Goal: Task Accomplishment & Management: Use online tool/utility

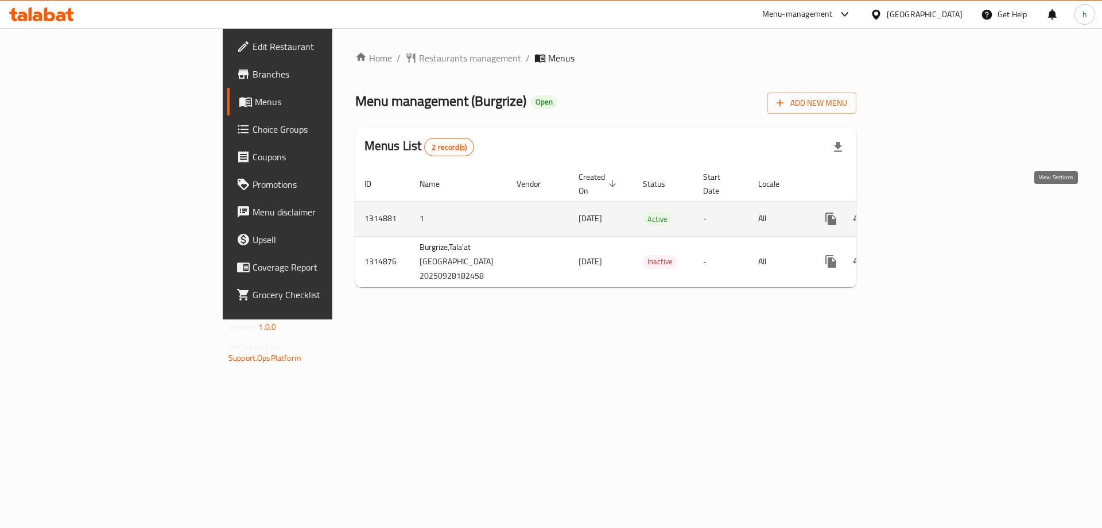
click at [921, 212] on icon "enhanced table" at bounding box center [914, 219] width 14 height 14
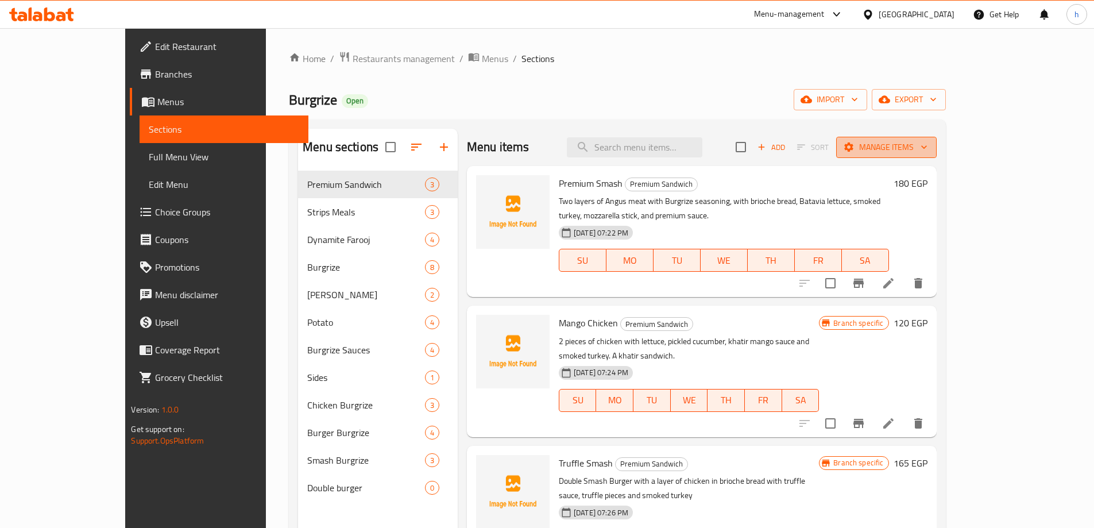
click at [927, 141] on span "Manage items" at bounding box center [886, 147] width 82 height 14
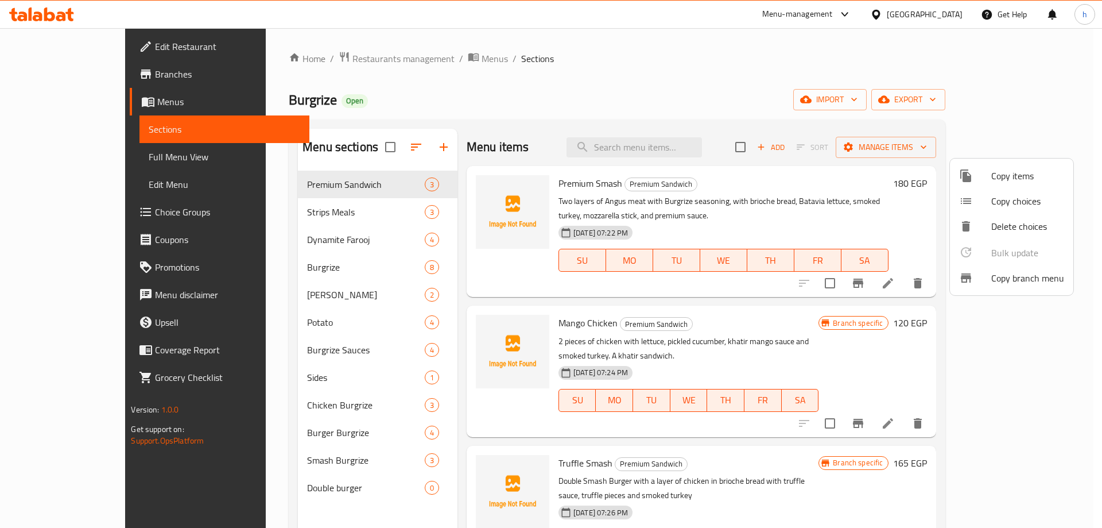
click at [1021, 278] on span "Copy branch menu" at bounding box center [1027, 278] width 73 height 14
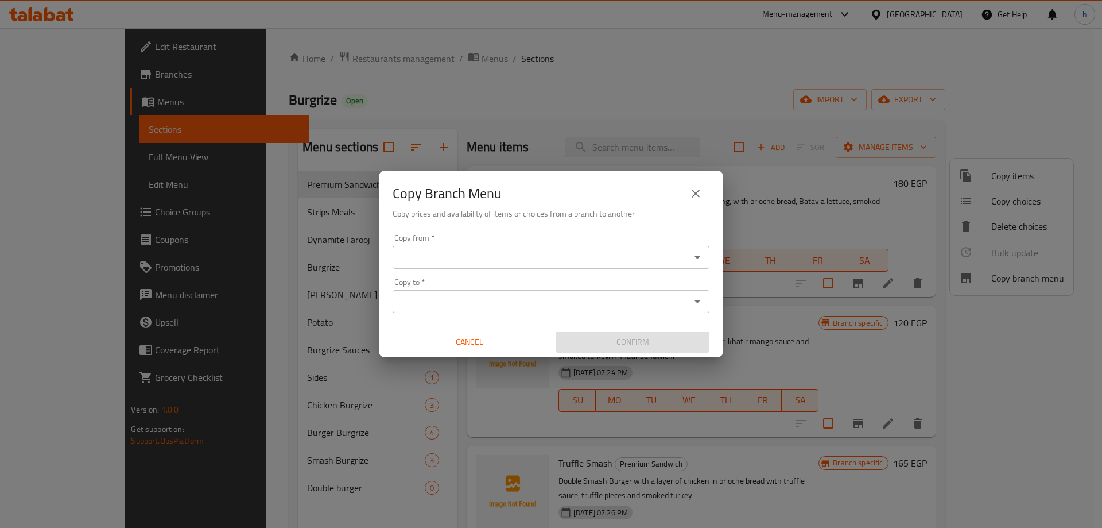
click at [704, 255] on icon "Open" at bounding box center [698, 257] width 14 height 14
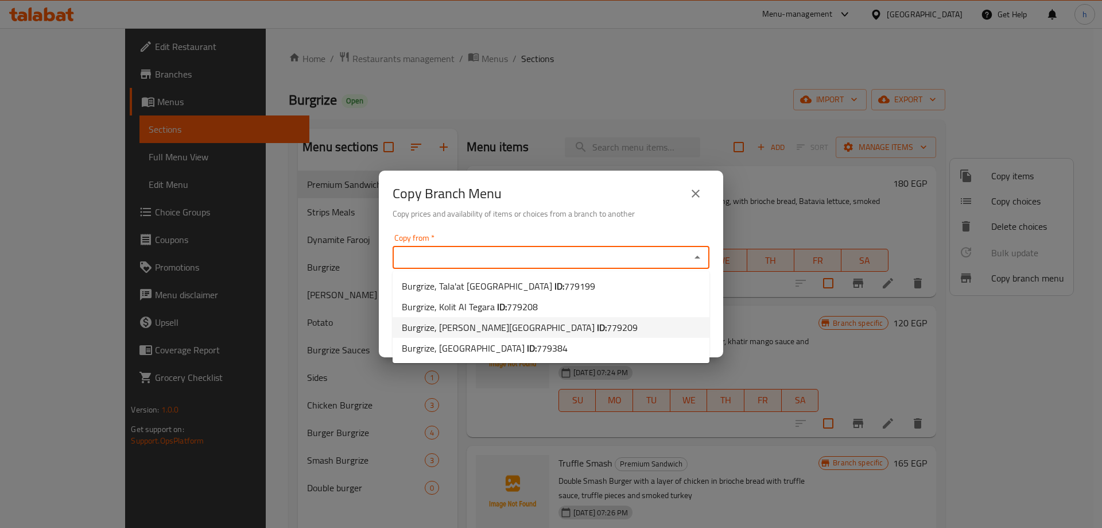
click at [607, 328] on span "779209" at bounding box center [622, 327] width 31 height 17
type input "Burgrize, [PERSON_NAME][GEOGRAPHIC_DATA]"
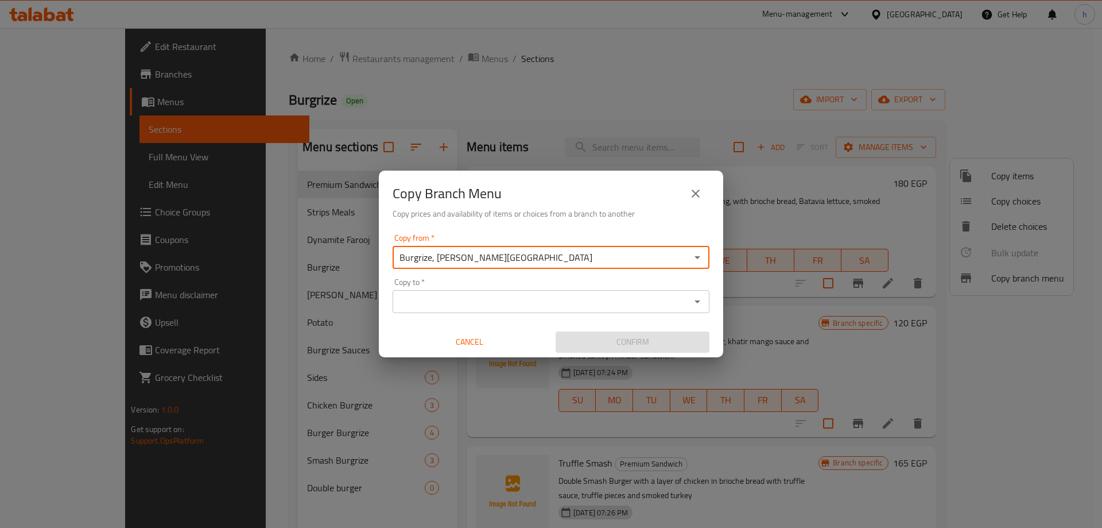
click at [694, 298] on icon "Open" at bounding box center [698, 301] width 14 height 14
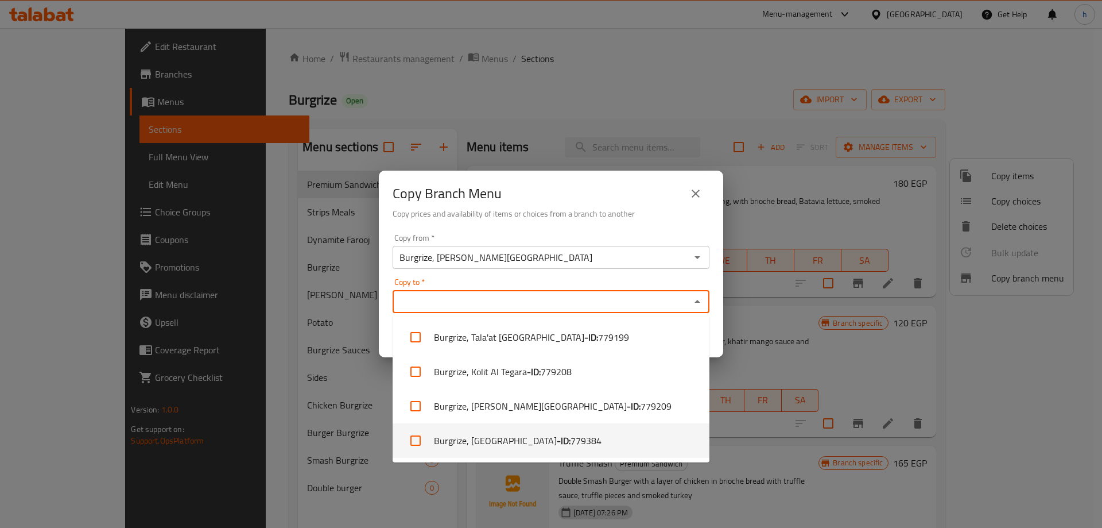
click at [575, 442] on span "779384" at bounding box center [586, 440] width 31 height 14
checkbox input "true"
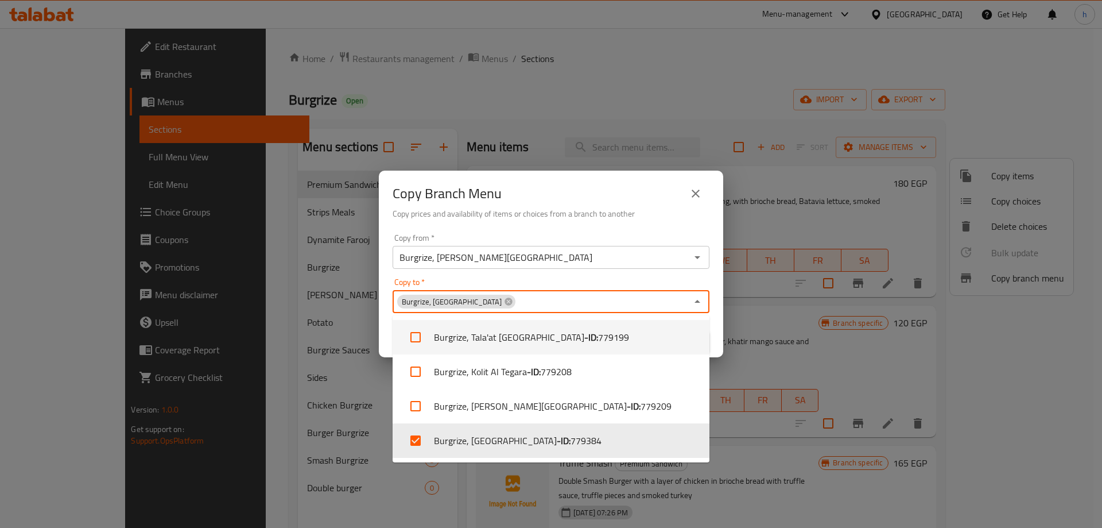
click at [645, 228] on div "Copy Branch Menu Copy prices and availability of items or choices from a branch…" at bounding box center [551, 199] width 344 height 59
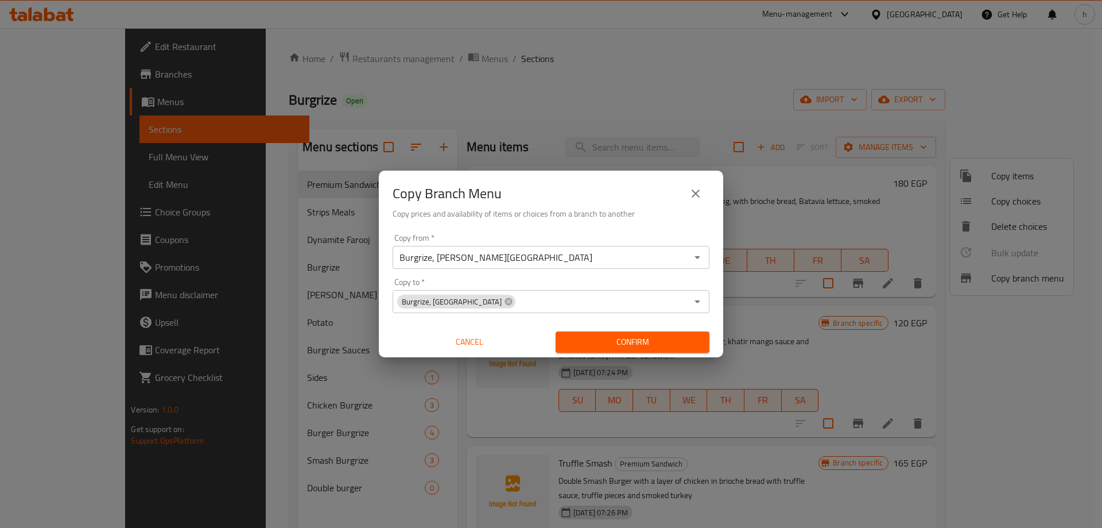
click at [591, 340] on span "Confirm" at bounding box center [632, 342] width 135 height 14
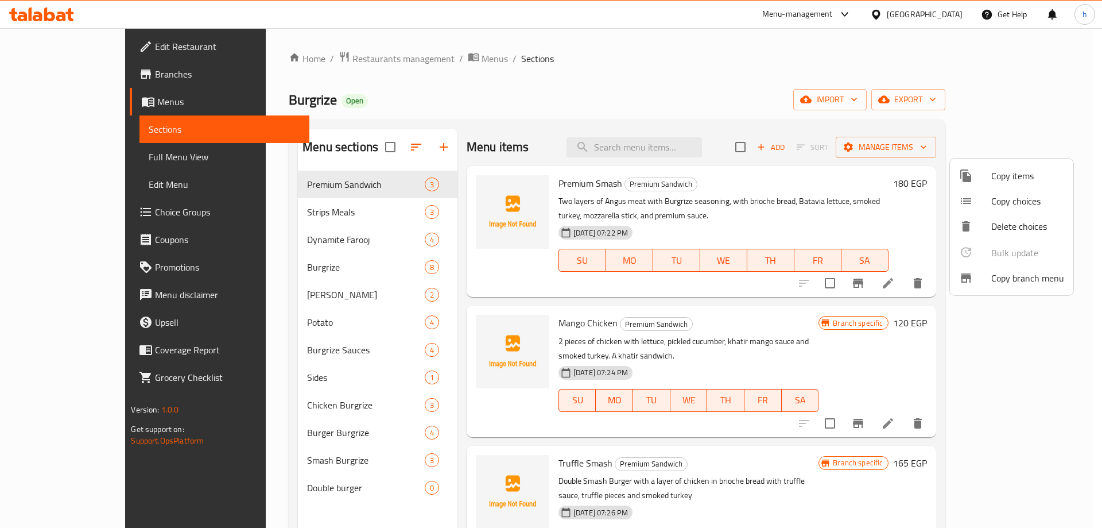
click at [354, 96] on div at bounding box center [551, 264] width 1102 height 528
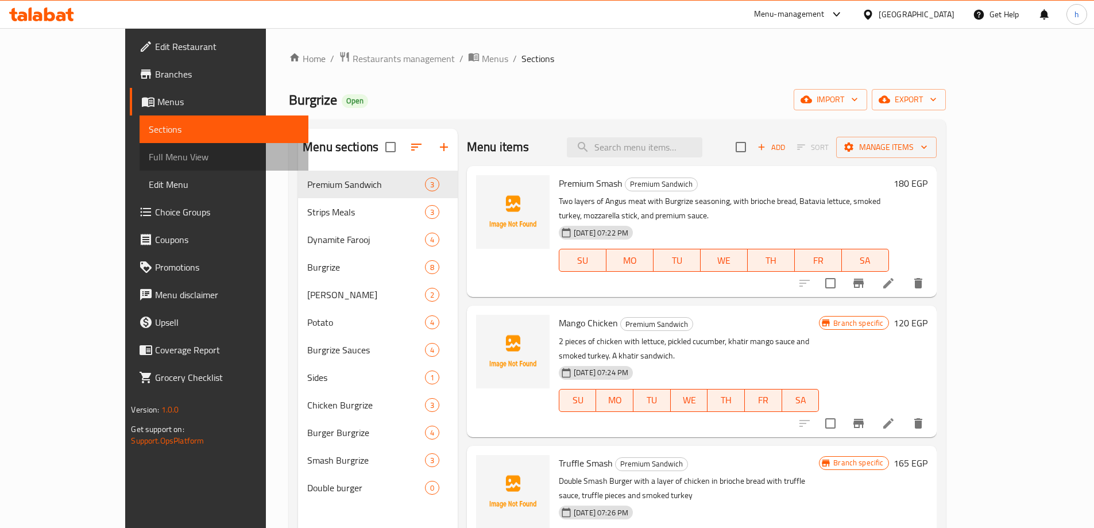
click at [149, 156] on span "Full Menu View" at bounding box center [224, 157] width 150 height 14
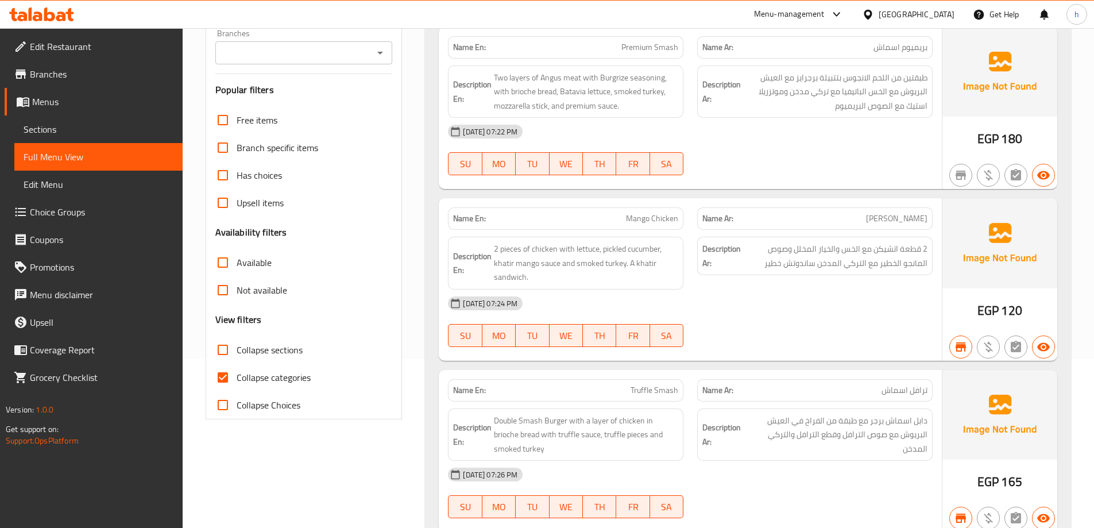
scroll to position [172, 0]
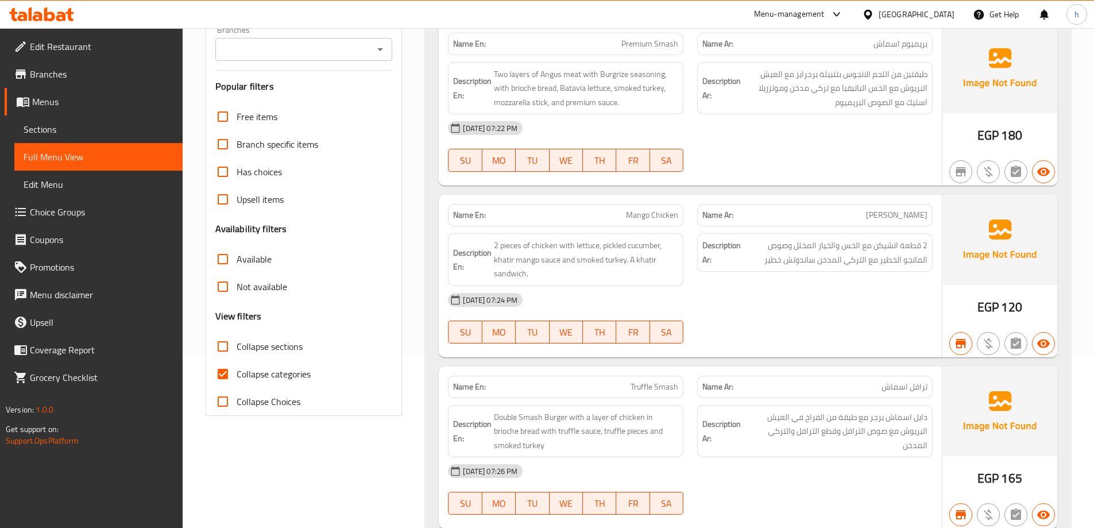
click at [280, 371] on span "Collapse categories" at bounding box center [274, 374] width 74 height 14
click at [237, 371] on input "Collapse categories" at bounding box center [223, 374] width 28 height 28
checkbox input "false"
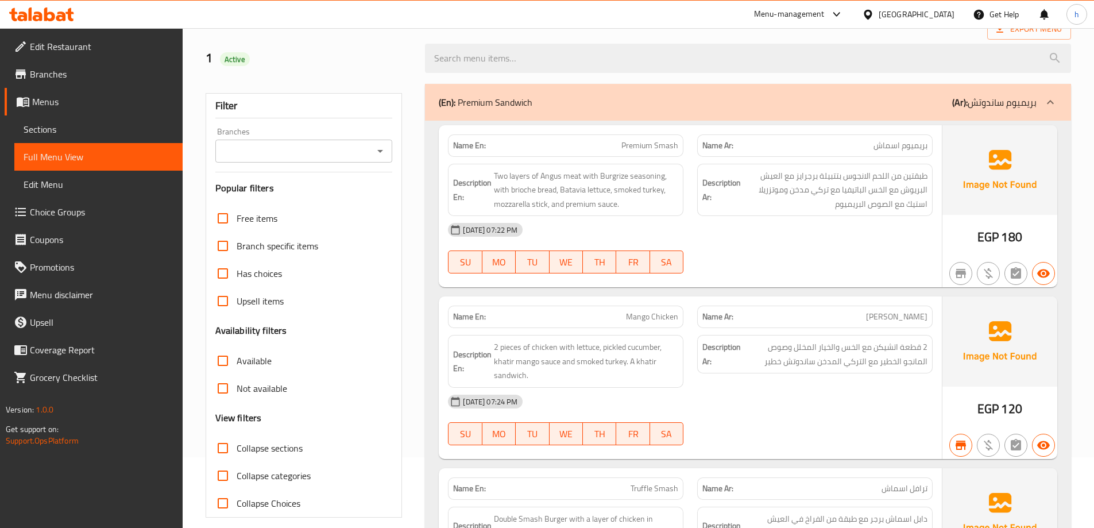
scroll to position [0, 0]
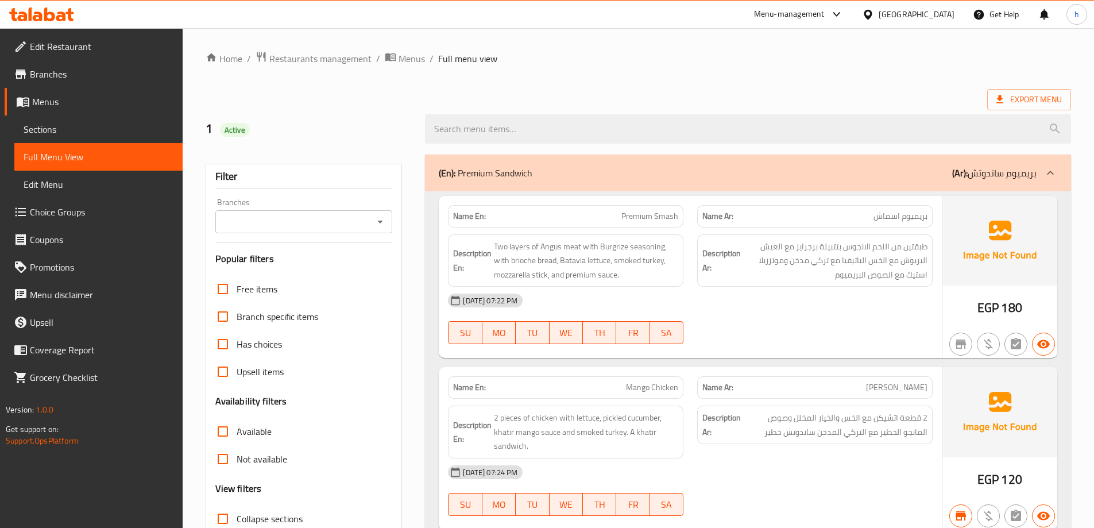
click at [384, 231] on div "Branches" at bounding box center [303, 221] width 177 height 23
click at [383, 219] on icon "Open" at bounding box center [380, 222] width 14 height 14
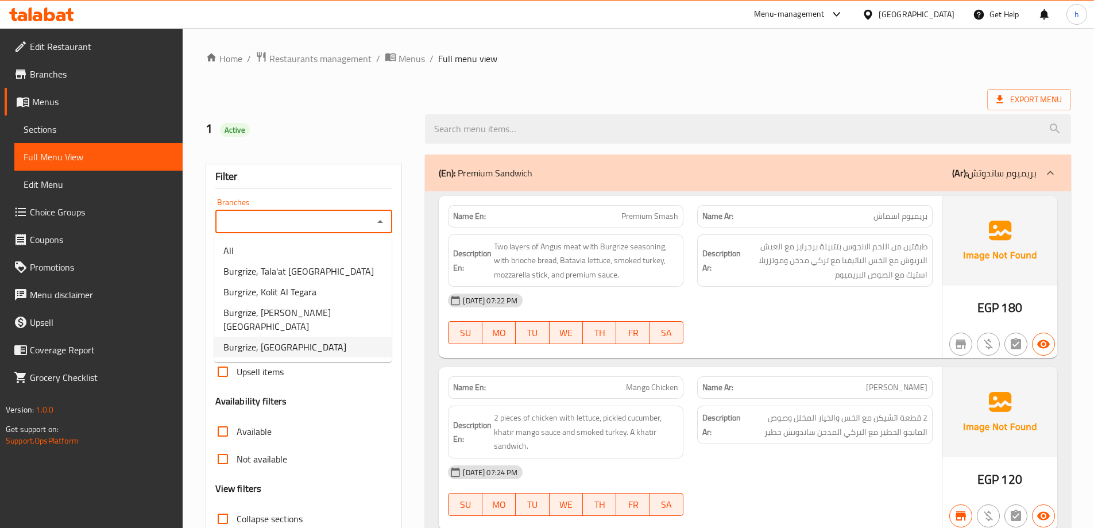
click at [298, 340] on span "Burgrize, [GEOGRAPHIC_DATA]" at bounding box center [284, 347] width 123 height 14
type input "Burgrize, [GEOGRAPHIC_DATA]"
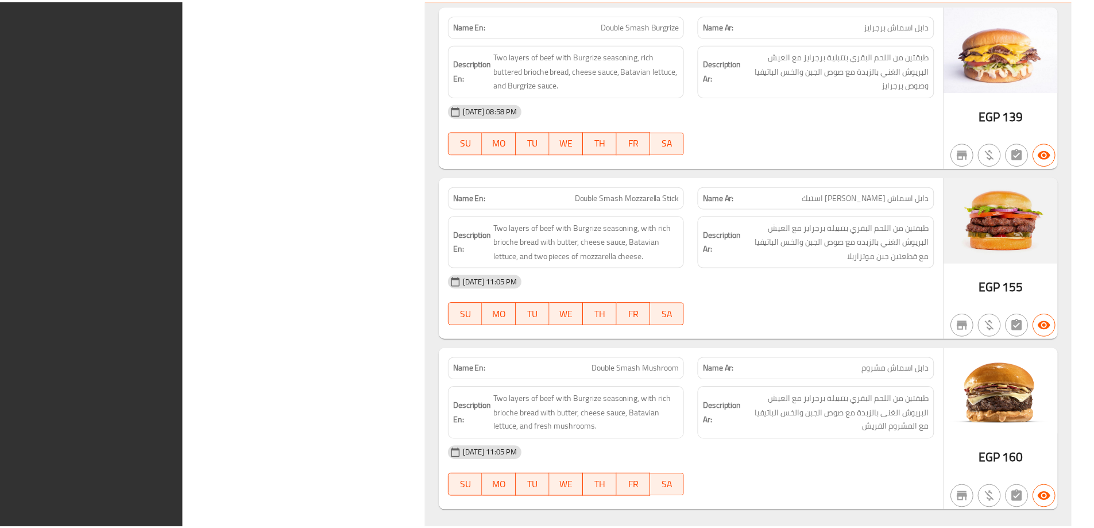
scroll to position [6688, 0]
